Goal: Find specific page/section: Find specific page/section

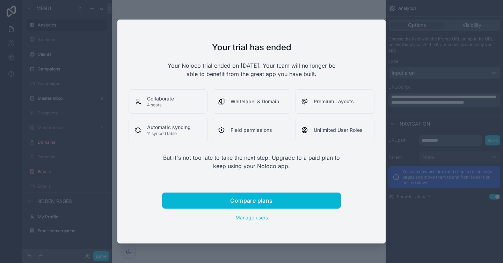
click at [108, 247] on div at bounding box center [251, 131] width 503 height 263
click at [93, 261] on div at bounding box center [251, 131] width 503 height 263
click at [242, 220] on span "Manage users" at bounding box center [251, 218] width 32 height 6
